Goal: Check status: Check status

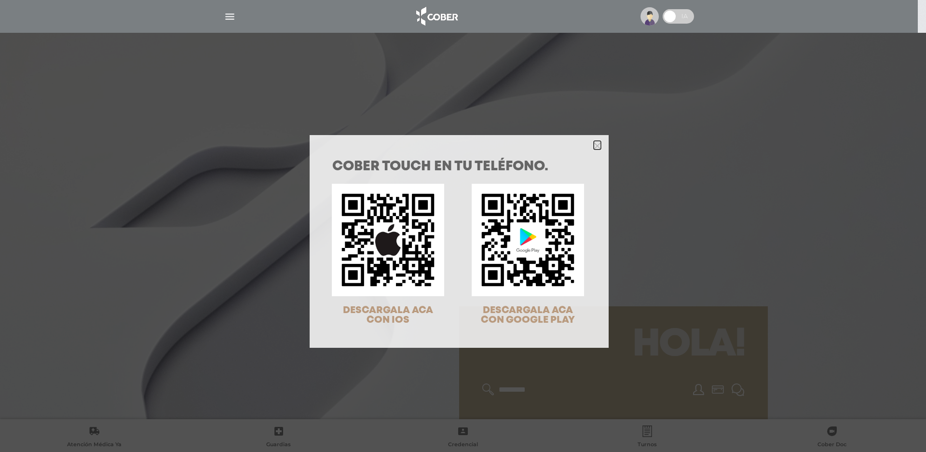
click at [596, 145] on icon "Close" at bounding box center [596, 145] width 7 height 7
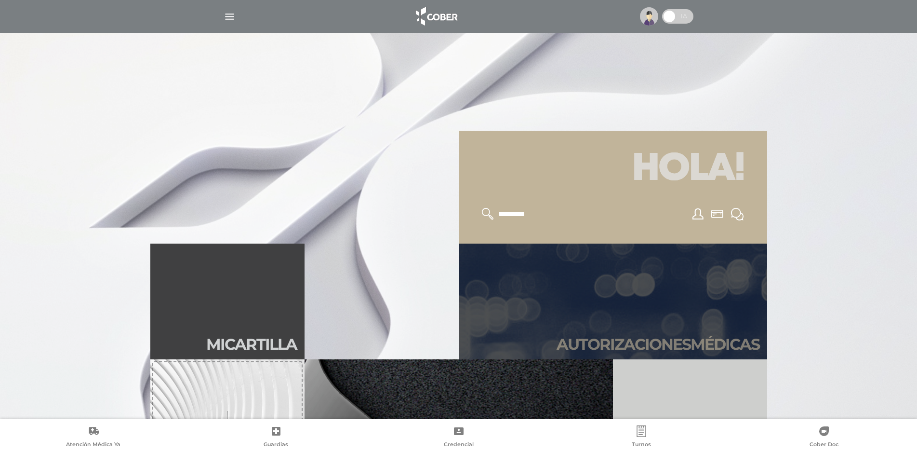
scroll to position [193, 0]
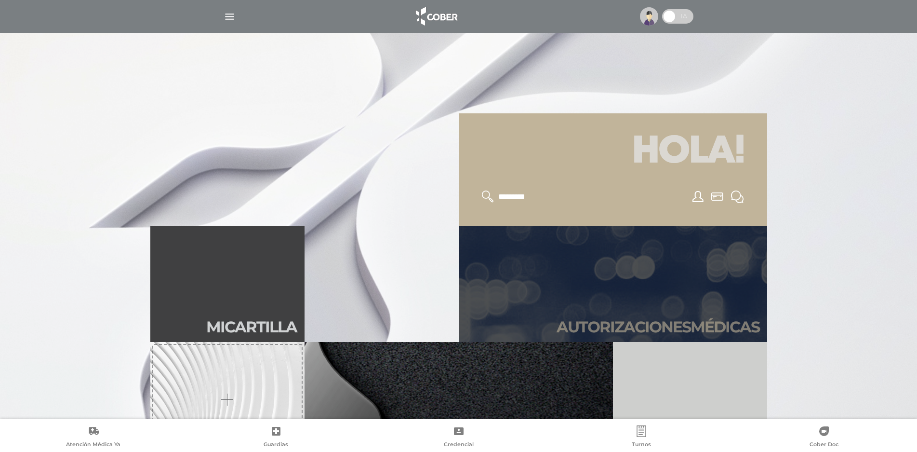
click at [589, 290] on link "Autori zaciones médicas" at bounding box center [613, 284] width 309 height 116
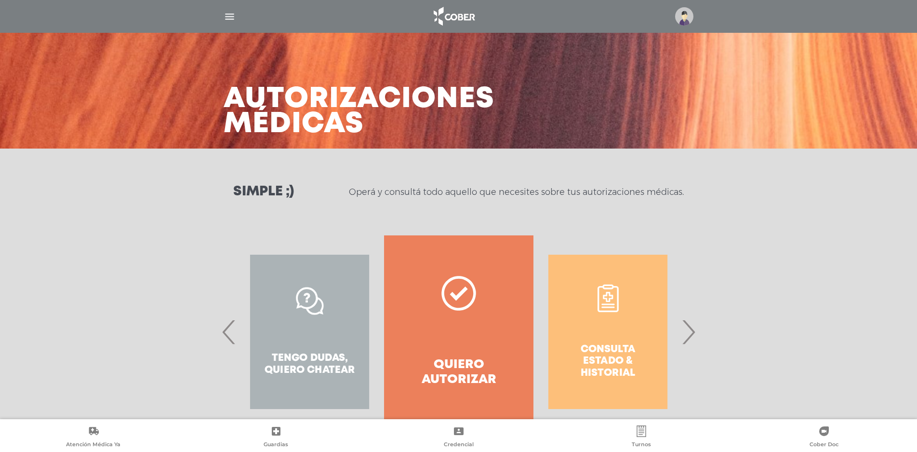
click at [623, 334] on div "Consulta estado & historial" at bounding box center [608, 331] width 149 height 193
click at [687, 328] on span "›" at bounding box center [688, 332] width 19 height 52
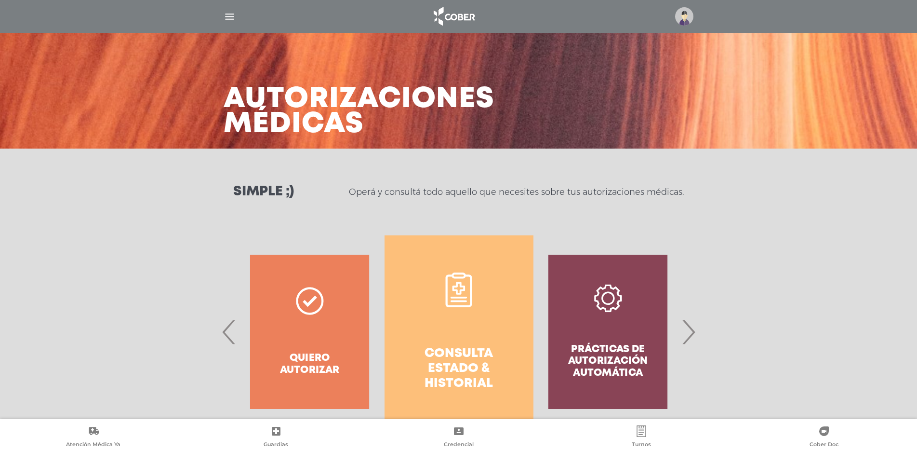
click at [466, 321] on link "Consulta estado & historial" at bounding box center [459, 331] width 149 height 193
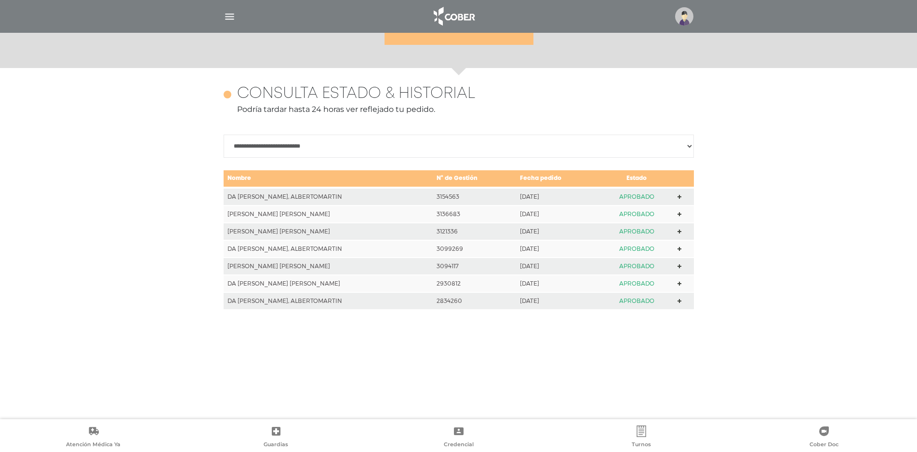
scroll to position [418, 0]
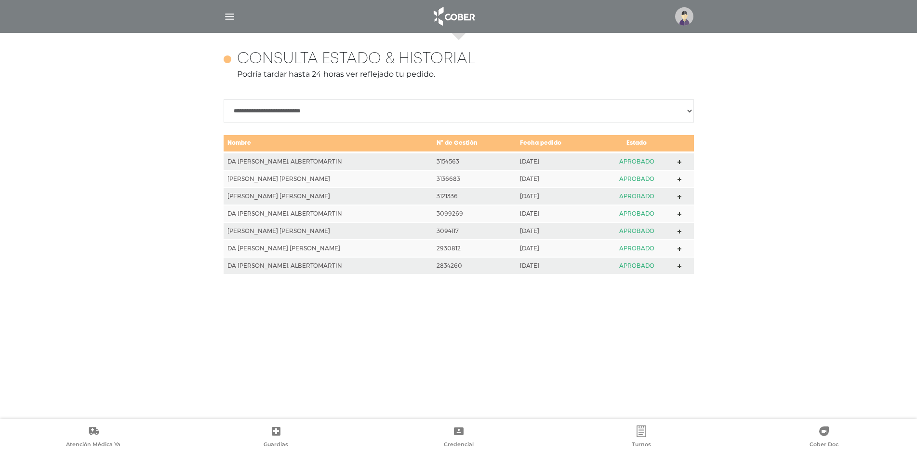
click at [678, 160] on icon at bounding box center [680, 162] width 4 height 4
click at [565, 194] on td "[DATE]" at bounding box center [558, 196] width 84 height 17
click at [678, 200] on link at bounding box center [680, 195] width 4 height 7
click at [678, 179] on polygon at bounding box center [680, 179] width 4 height 4
click at [679, 198] on td at bounding box center [684, 196] width 20 height 17
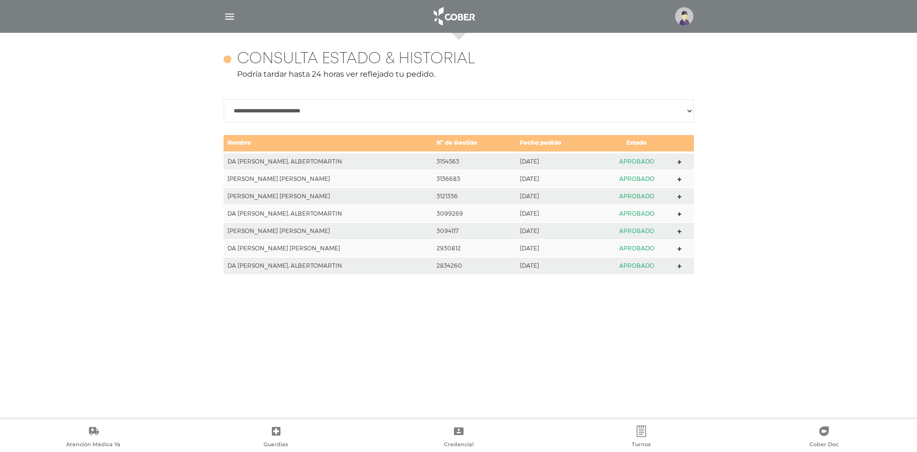
click at [678, 198] on icon at bounding box center [680, 197] width 4 height 4
click at [674, 229] on td at bounding box center [684, 230] width 20 height 17
click at [678, 231] on icon at bounding box center [680, 231] width 4 height 4
